Goal: Transaction & Acquisition: Subscribe to service/newsletter

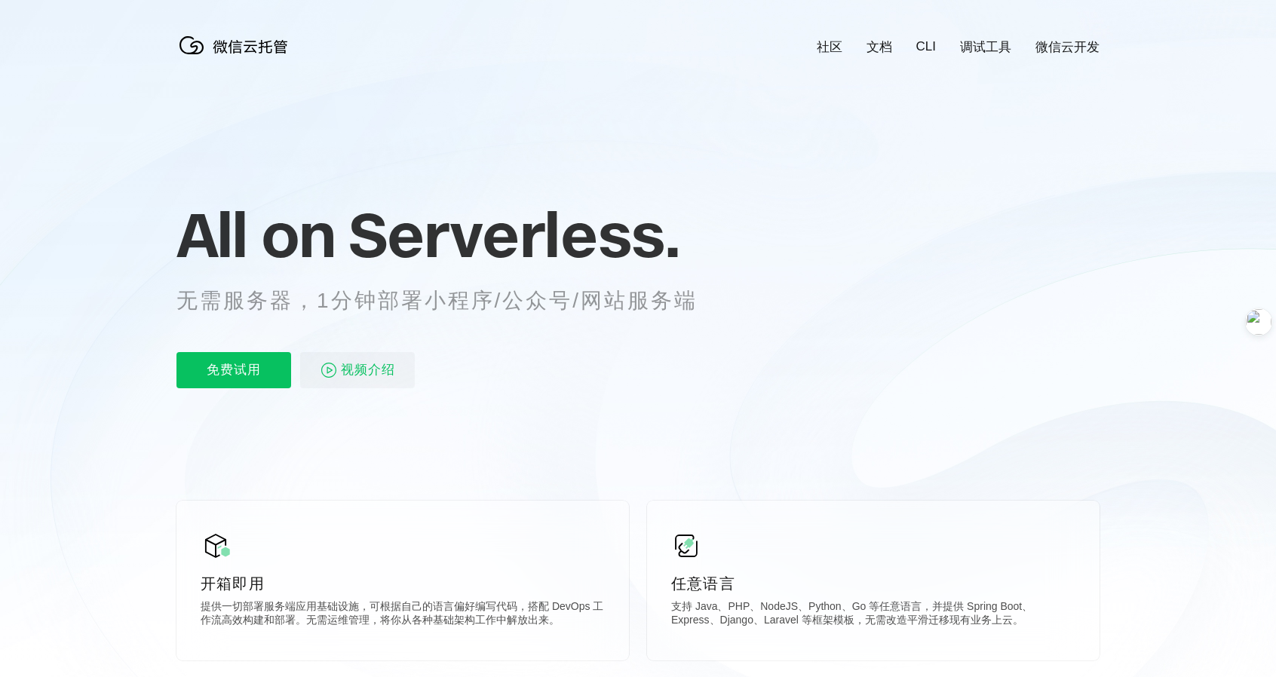
scroll to position [0, 2682]
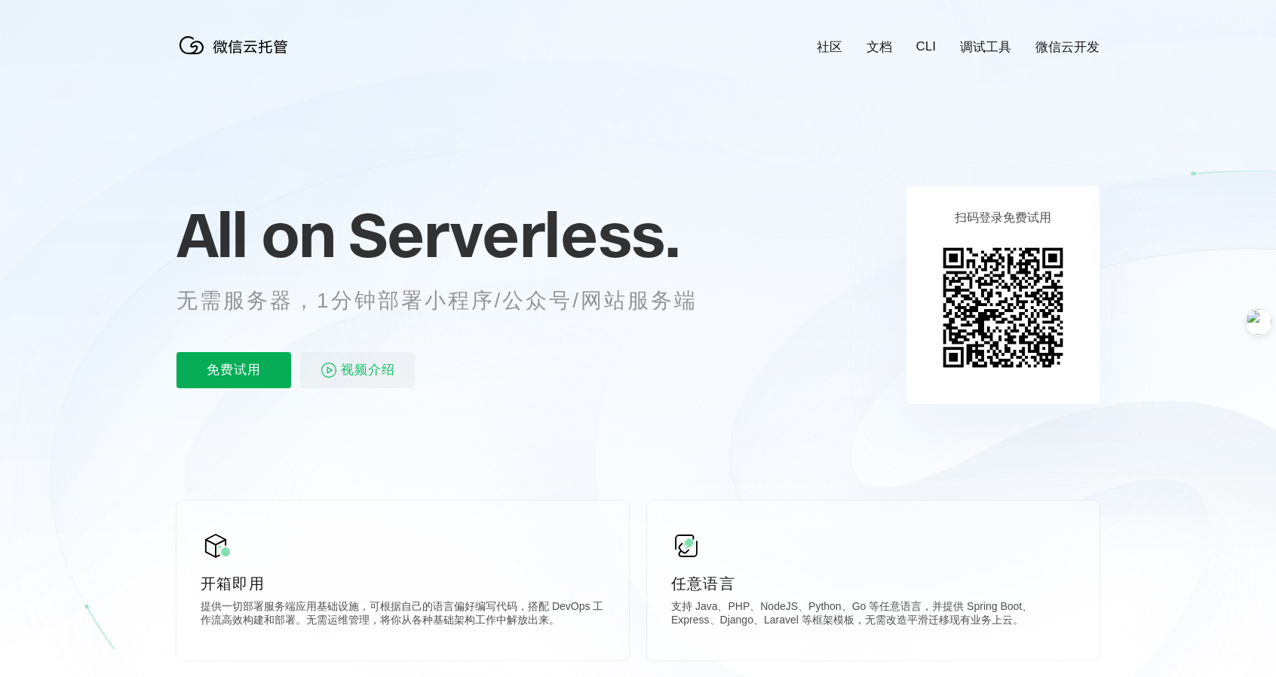
click at [261, 379] on p "免费试用" at bounding box center [234, 370] width 115 height 36
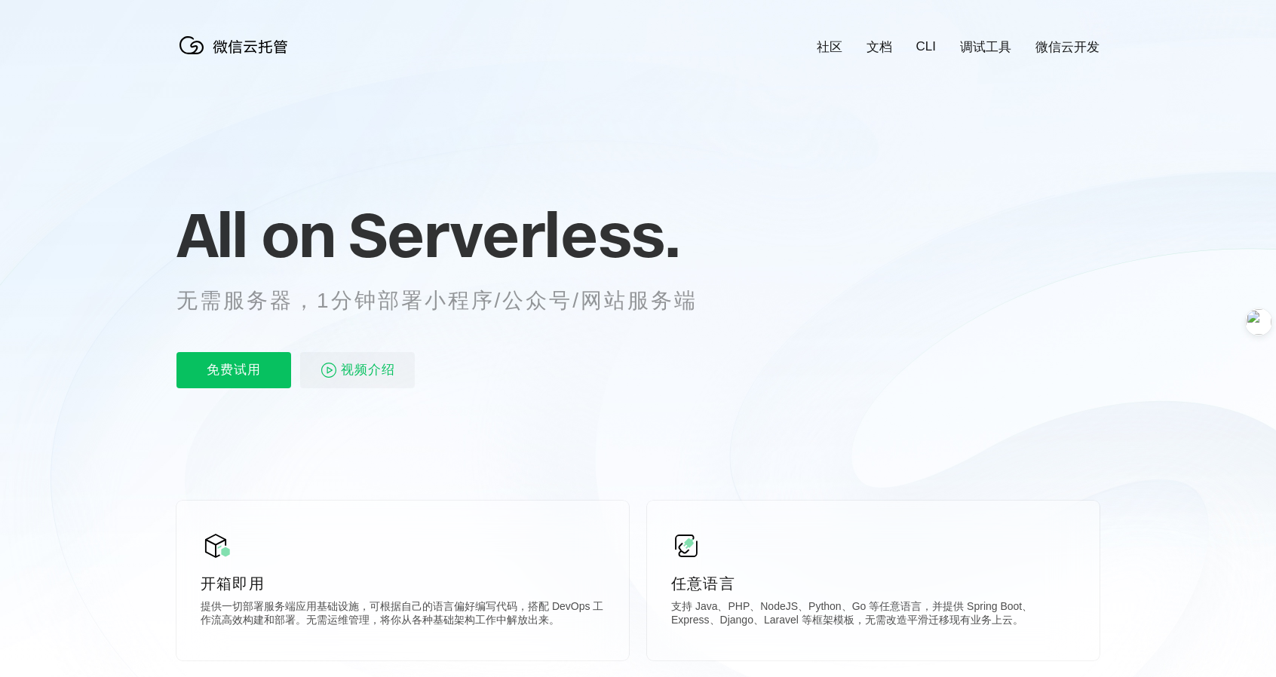
scroll to position [0, 2682]
click at [235, 379] on p "免费试用" at bounding box center [234, 370] width 115 height 36
